Goal: Check status: Check status

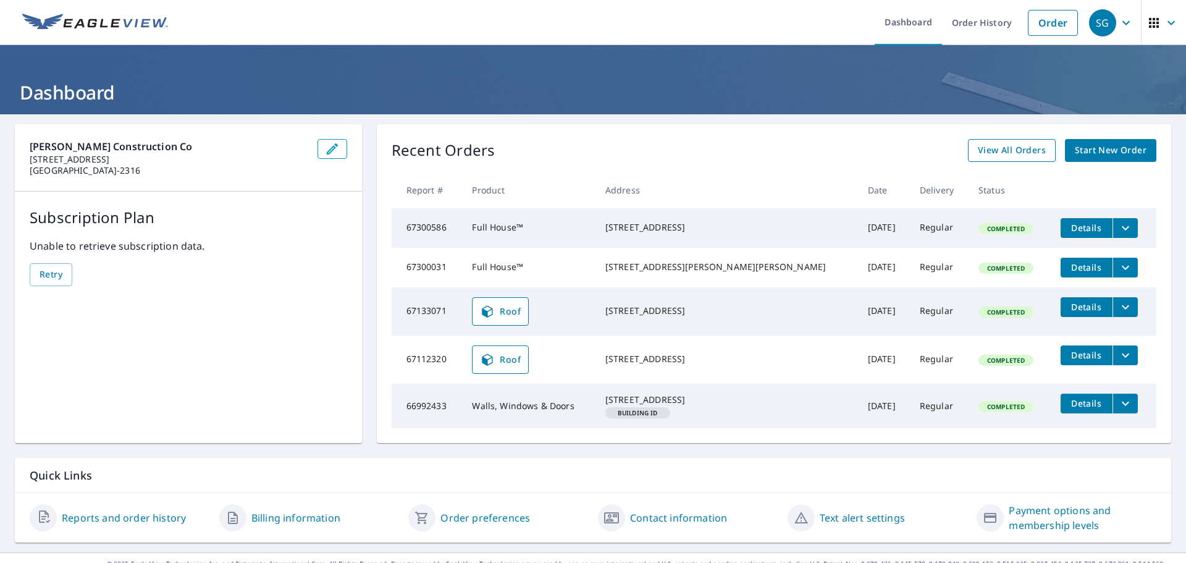
click at [1004, 153] on span "View All Orders" at bounding box center [1012, 150] width 68 height 15
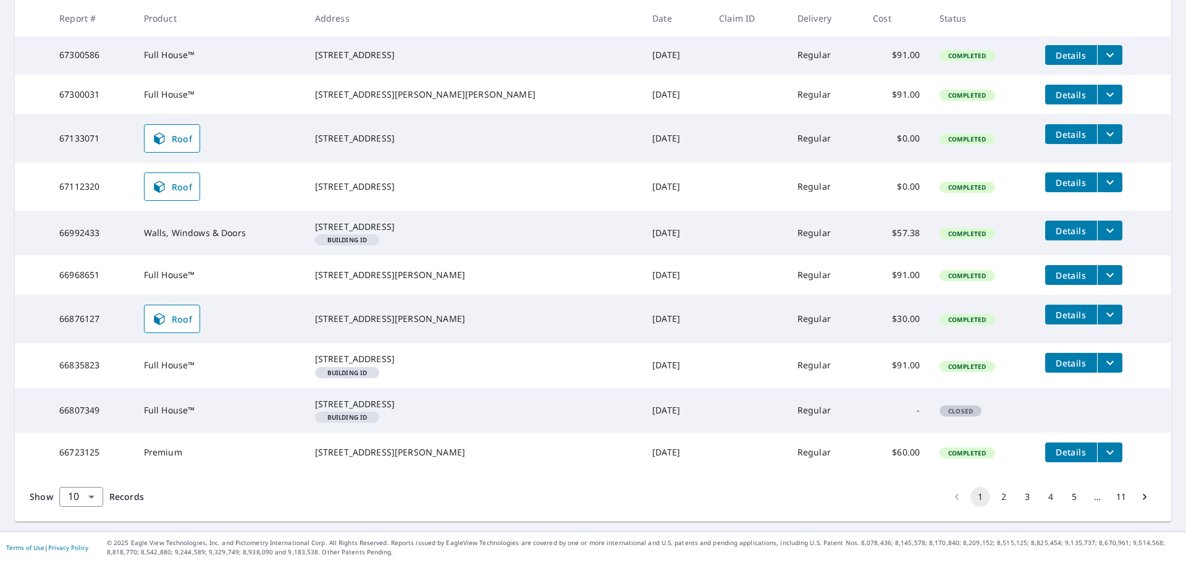
scroll to position [295, 0]
click at [1018, 497] on button "3" at bounding box center [1027, 497] width 20 height 20
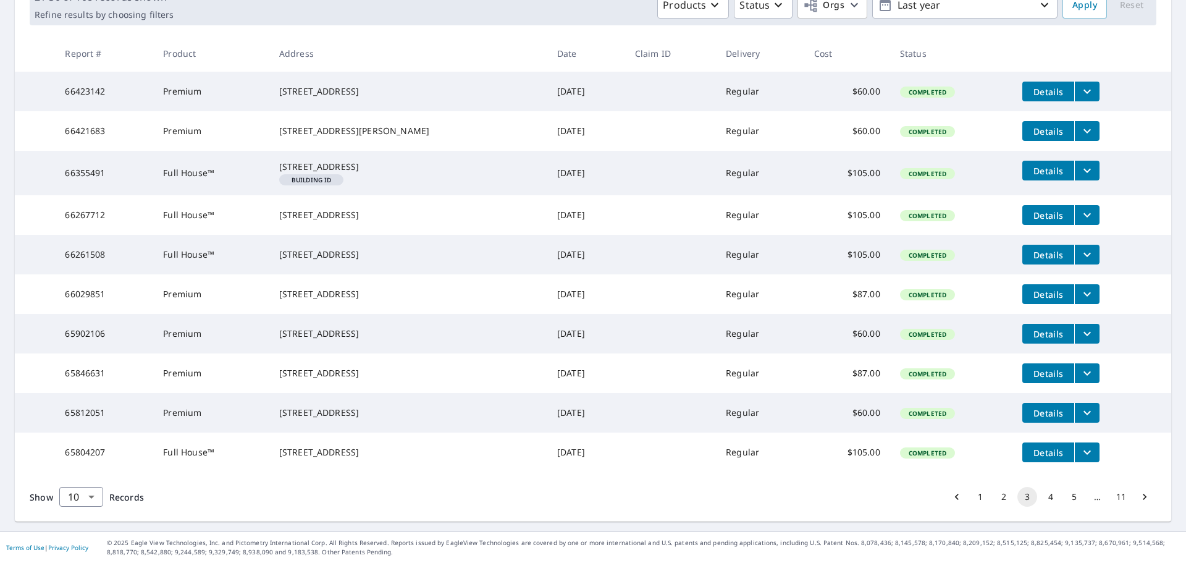
scroll to position [259, 0]
click at [1064, 498] on button "5" at bounding box center [1074, 497] width 20 height 20
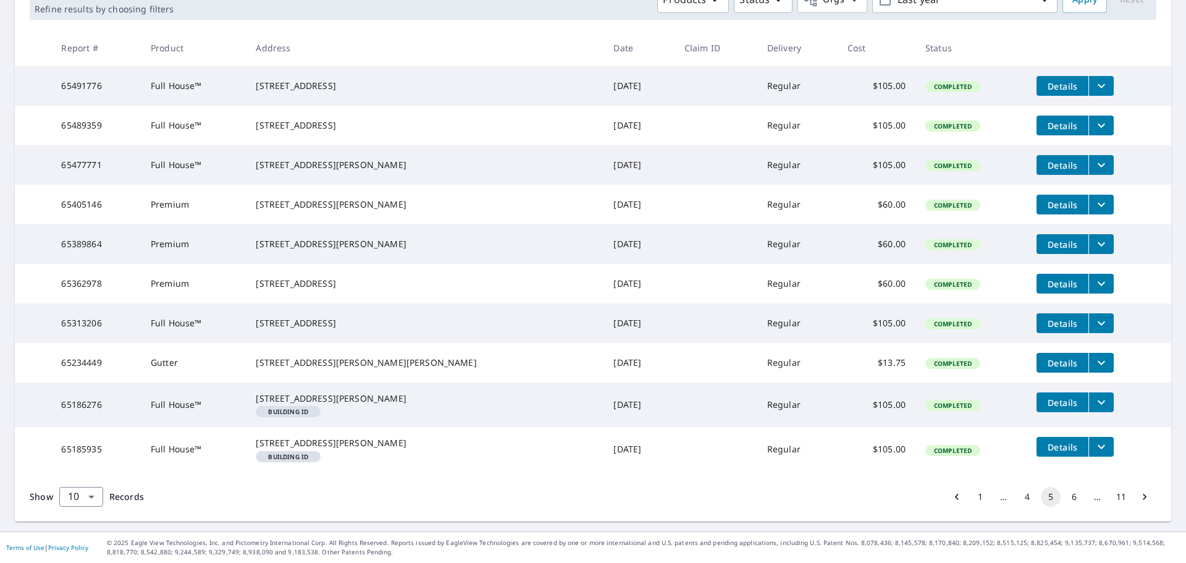
scroll to position [272, 0]
click at [1017, 495] on button "4" at bounding box center [1027, 497] width 20 height 20
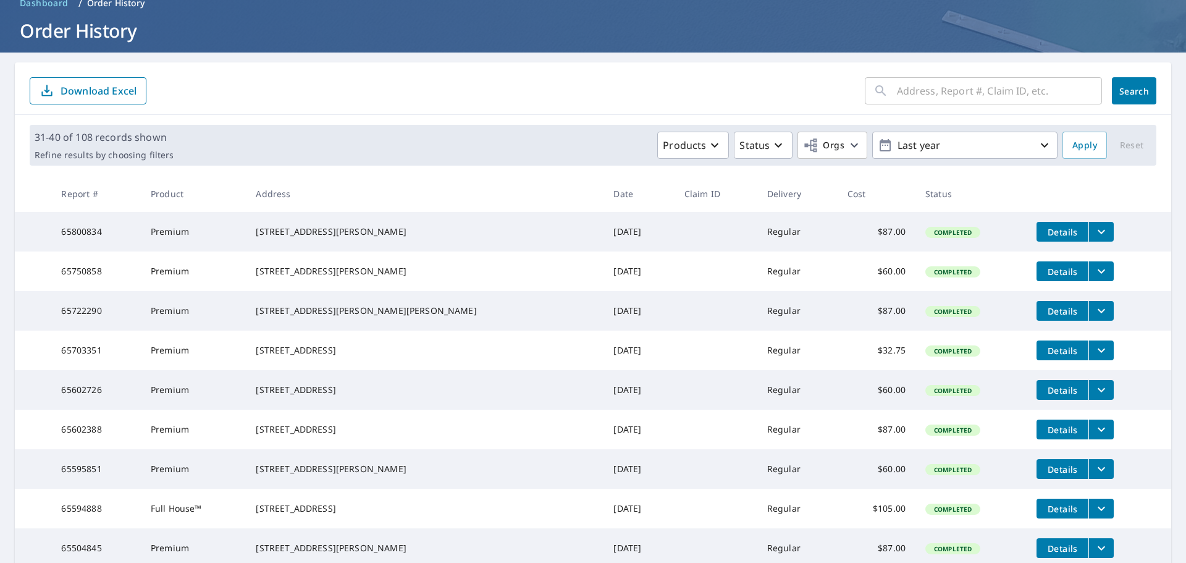
scroll to position [124, 0]
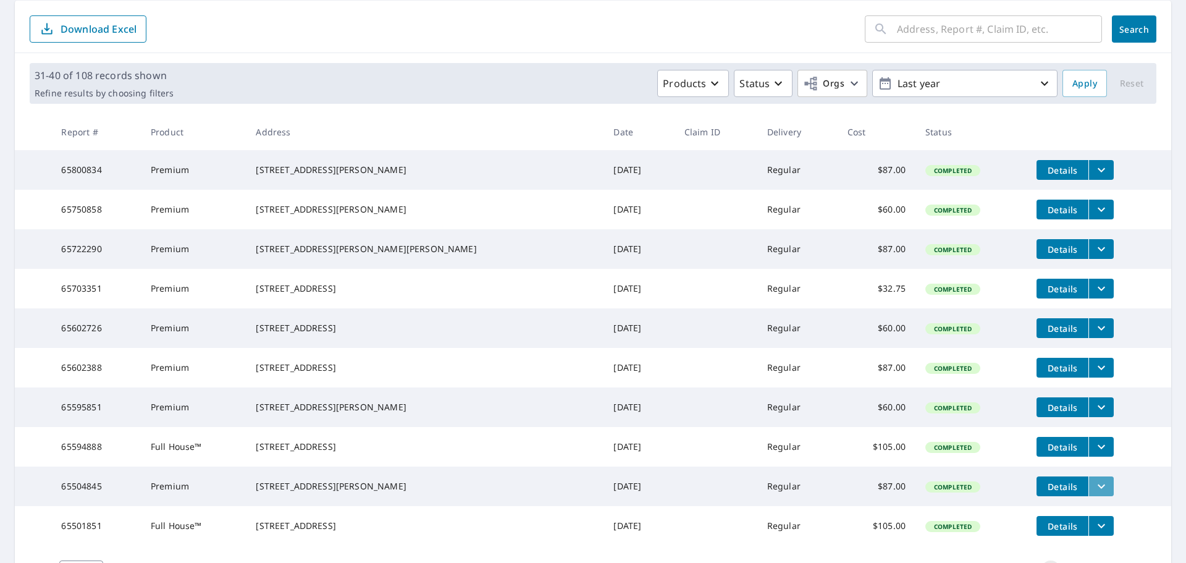
click at [1094, 493] on icon "filesDropdownBtn-65504845" at bounding box center [1101, 486] width 15 height 15
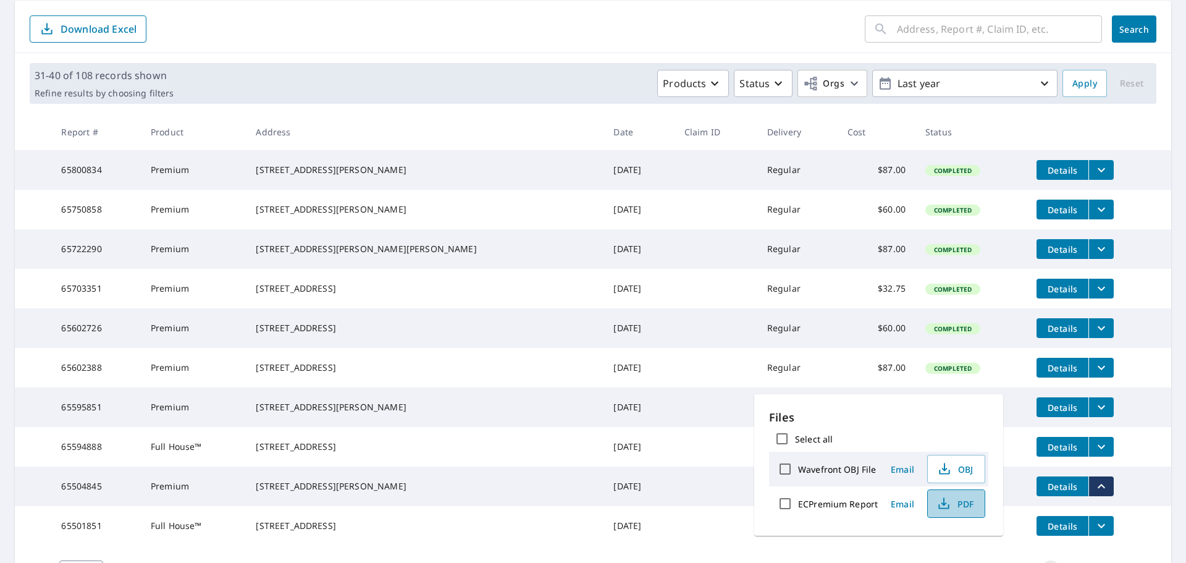
click at [955, 505] on span "PDF" at bounding box center [955, 503] width 40 height 15
